Goal: Task Accomplishment & Management: Use online tool/utility

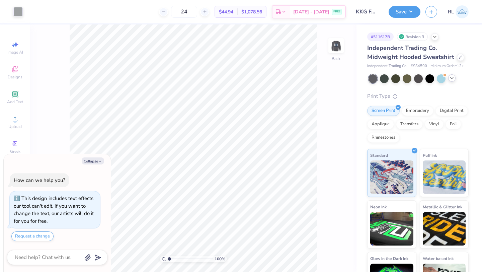
click at [452, 81] on div at bounding box center [451, 77] width 7 height 7
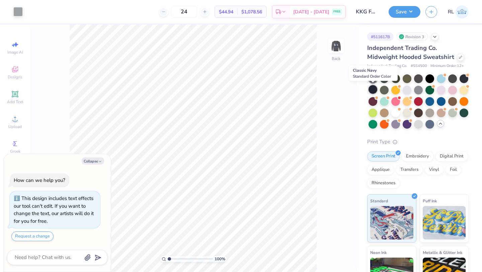
click at [372, 88] on div at bounding box center [372, 89] width 9 height 9
click at [338, 53] on img at bounding box center [336, 45] width 27 height 27
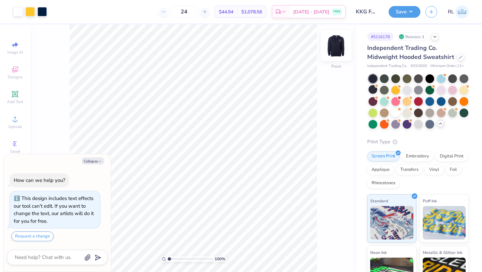
click at [336, 44] on img at bounding box center [336, 45] width 27 height 27
click at [336, 45] on img at bounding box center [336, 45] width 27 height 27
click at [336, 45] on img at bounding box center [335, 45] width 13 height 13
type textarea "x"
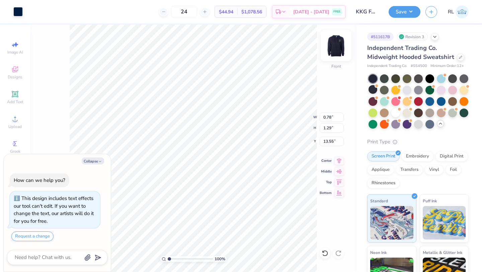
type input "0.84"
click at [20, 13] on div at bounding box center [17, 10] width 9 height 9
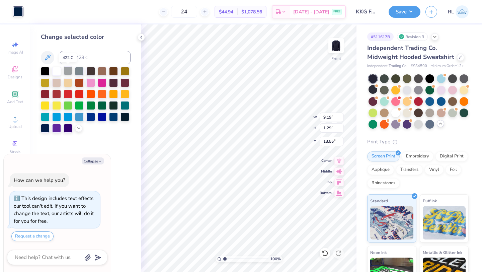
click at [69, 70] on div at bounding box center [68, 70] width 9 height 9
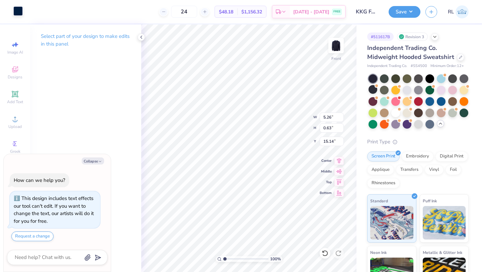
click at [22, 17] on div "Art colors" at bounding box center [11, 11] width 23 height 23
click at [20, 13] on div at bounding box center [17, 10] width 9 height 9
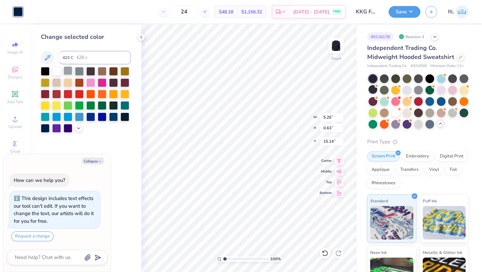
click at [70, 71] on div at bounding box center [68, 70] width 9 height 9
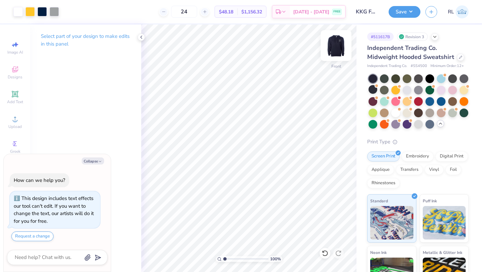
click at [334, 51] on img at bounding box center [336, 45] width 27 height 27
click at [398, 12] on button "Save" at bounding box center [405, 11] width 32 height 12
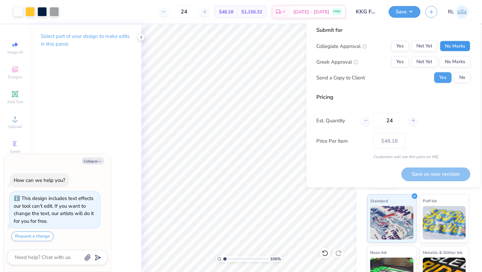
click at [458, 46] on button "No Marks" at bounding box center [455, 46] width 30 height 11
click at [421, 62] on button "Not Yet" at bounding box center [424, 62] width 26 height 11
click at [460, 71] on div "Collegiate Approval Yes Not Yet No Marks Greek Approval Yes Not Yet No Marks Se…" at bounding box center [393, 62] width 154 height 42
click at [463, 78] on button "No" at bounding box center [462, 77] width 16 height 11
type textarea "x"
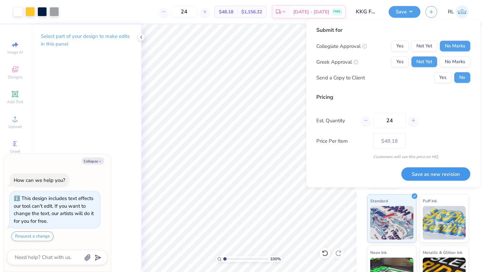
click at [433, 171] on button "Save as new revision" at bounding box center [435, 174] width 69 height 14
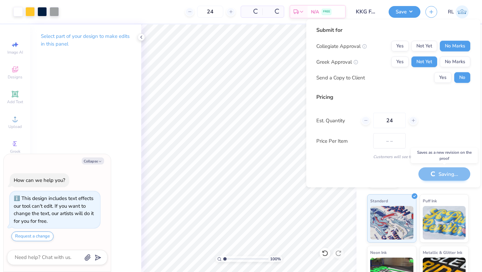
type input "$48.18"
type textarea "x"
type input "– –"
